Goal: Check status: Check status

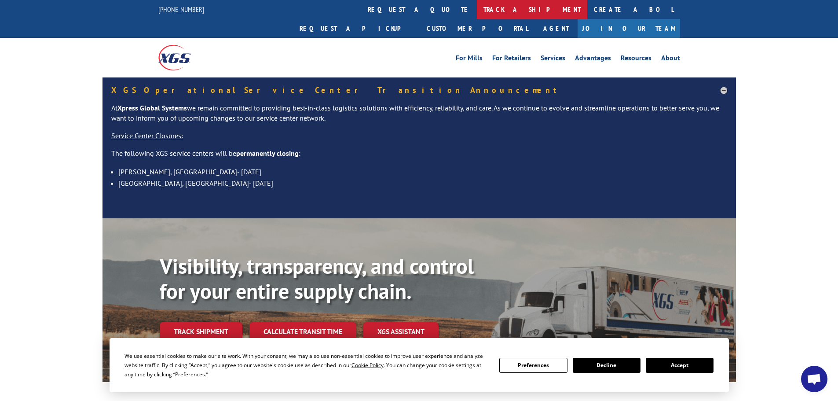
click at [477, 7] on link "track a shipment" at bounding box center [532, 9] width 110 height 19
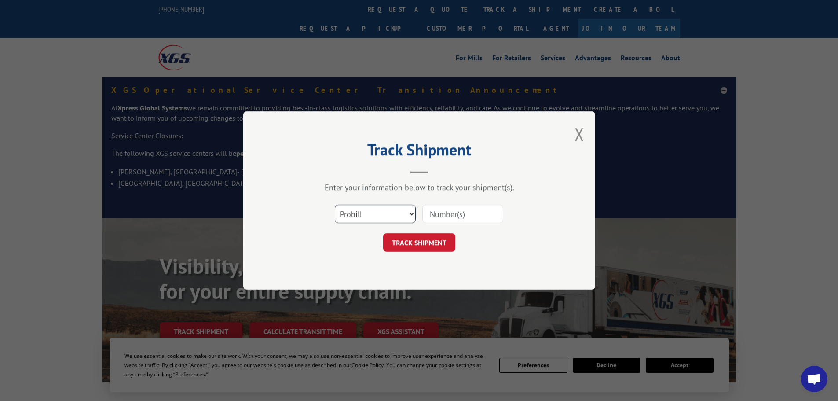
click at [382, 213] on select "Select category... Probill BOL PO" at bounding box center [375, 214] width 81 height 18
select select "po"
click at [335, 205] on select "Select category... Probill BOL PO" at bounding box center [375, 214] width 81 height 18
click at [448, 206] on input at bounding box center [462, 214] width 81 height 18
paste input "55529031"
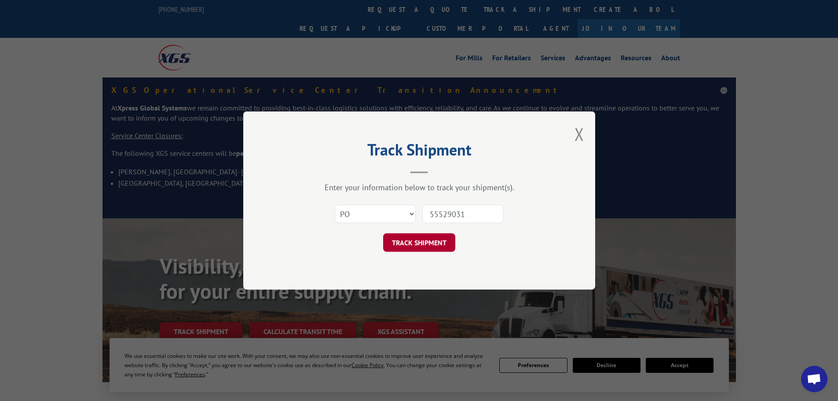
type input "55529031"
click at [421, 241] on button "TRACK SHIPMENT" at bounding box center [419, 242] width 72 height 18
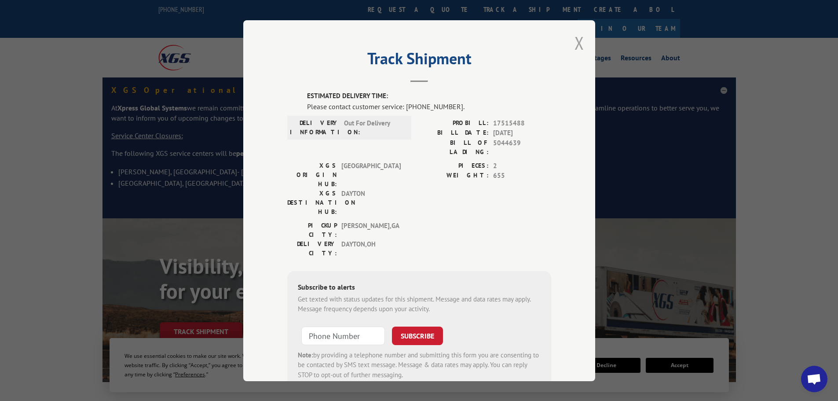
click at [577, 43] on button "Close modal" at bounding box center [580, 42] width 10 height 23
